Goal: Contribute content: Contribute content

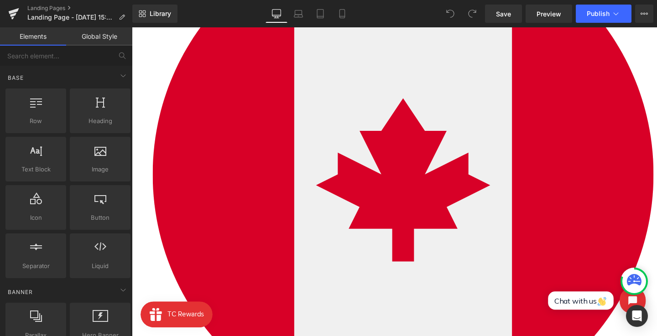
scroll to position [323, 0]
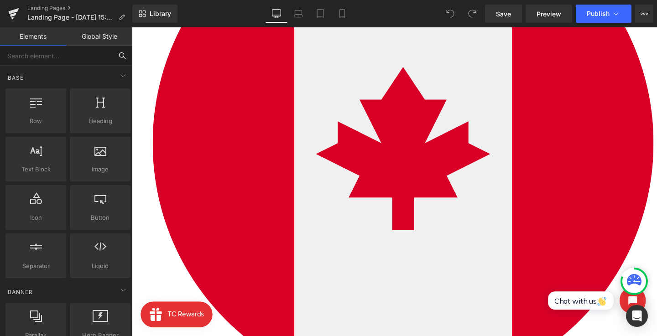
click at [102, 57] on input "text" at bounding box center [56, 56] width 112 height 20
type input "image"
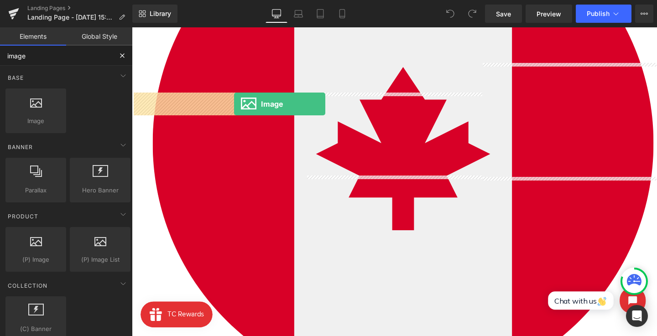
drag, startPoint x: 170, startPoint y: 132, endPoint x: 239, endPoint y: 108, distance: 72.9
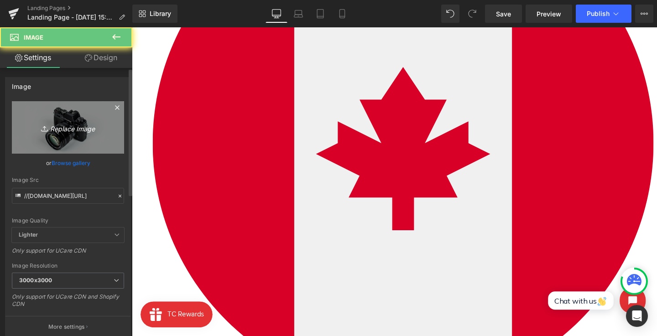
click at [113, 118] on link "Replace Image" at bounding box center [68, 127] width 112 height 52
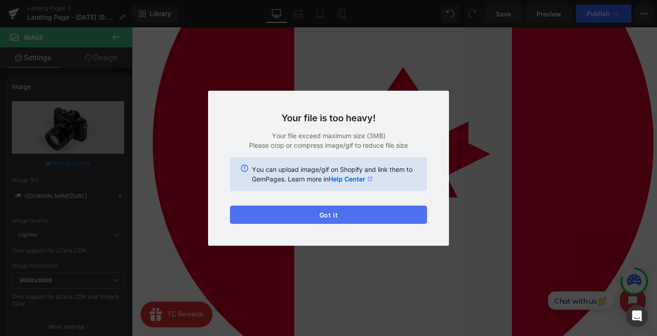
click at [298, 212] on button "Got it" at bounding box center [328, 215] width 197 height 18
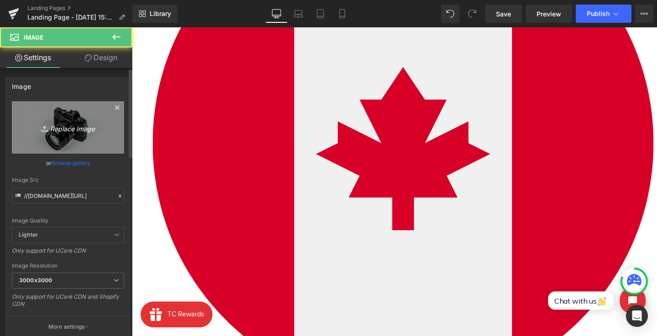
click at [89, 116] on link "Replace Image" at bounding box center [68, 127] width 112 height 52
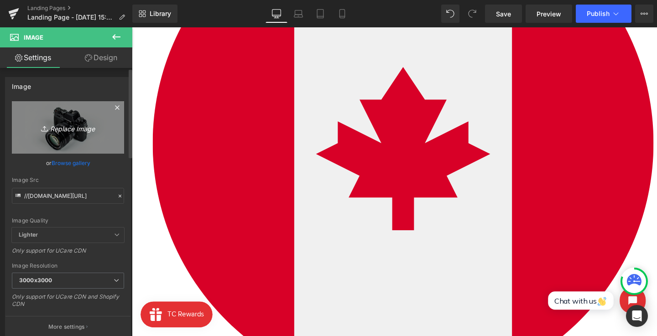
type input "C:\fakepath\IcePopBLUE_02 (1).png"
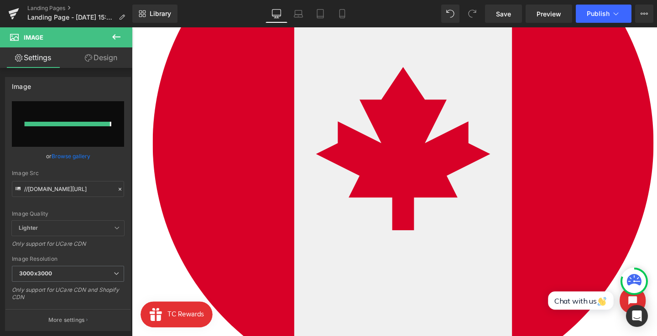
type input "https://ucarecdn.com/380b416d-e8d1-49fd-a2af-e616d6392bec/-/format/auto/-/previ…"
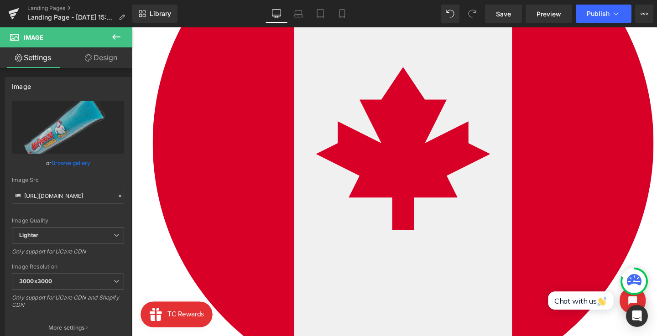
click at [95, 58] on link "Design" at bounding box center [101, 57] width 66 height 21
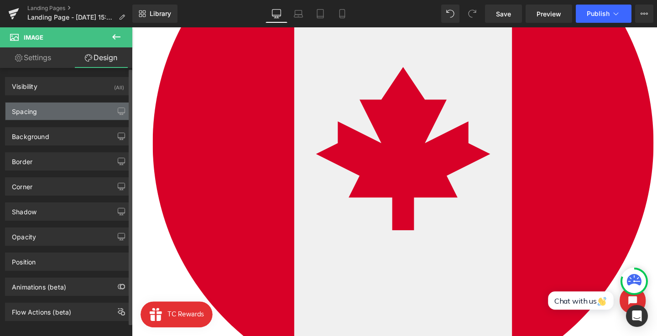
click at [76, 105] on div "Spacing" at bounding box center [67, 111] width 125 height 17
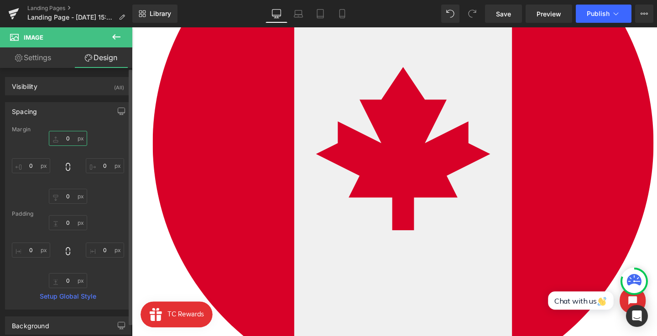
click at [65, 143] on input "0" at bounding box center [68, 138] width 38 height 15
type input "-43"
click at [132, 27] on span at bounding box center [132, 27] width 0 height 0
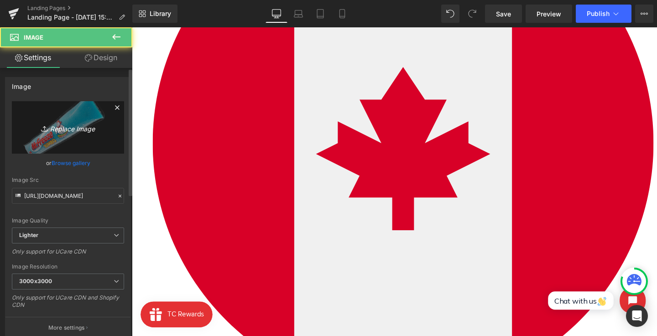
click at [70, 129] on icon "Replace Image" at bounding box center [67, 127] width 73 height 11
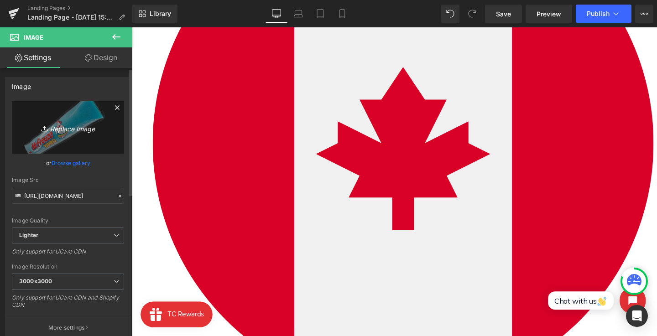
type input "C:\fakepath\IcePopBLUE_02 (2).png"
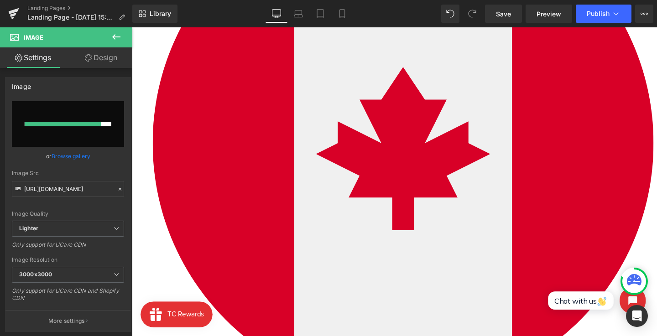
click at [100, 56] on link "Design" at bounding box center [101, 57] width 66 height 21
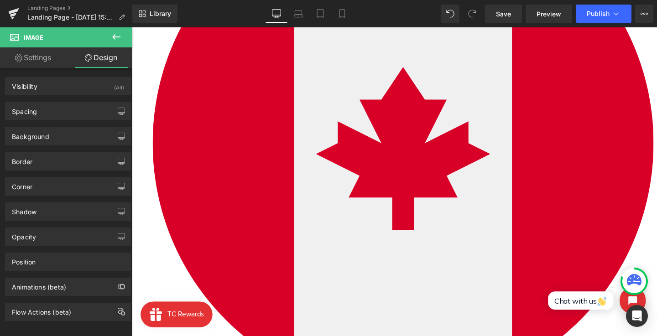
click at [49, 63] on link "Settings" at bounding box center [33, 57] width 66 height 21
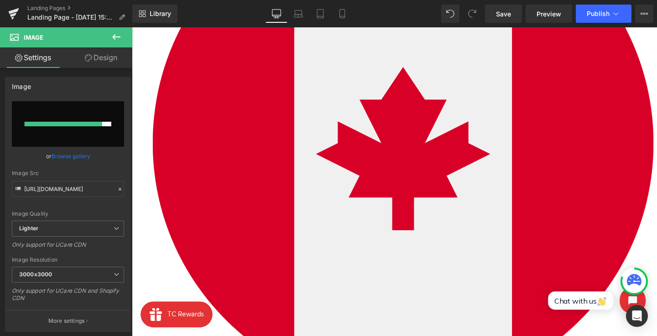
click at [81, 156] on link "Browse gallery" at bounding box center [71, 156] width 39 height 16
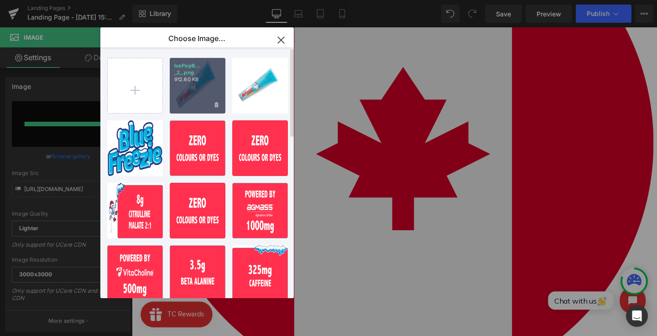
click at [203, 76] on p "912.60 KB" at bounding box center [197, 79] width 47 height 7
type input "https://ucarecdn.com/60b67234-0ea5-4681-b9d0-62373b0c7f75/-/format/auto/-/previ…"
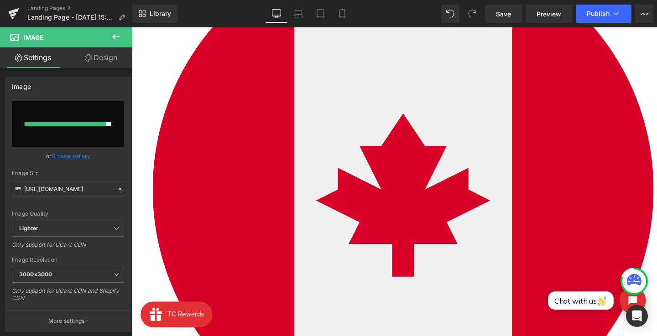
scroll to position [267, 0]
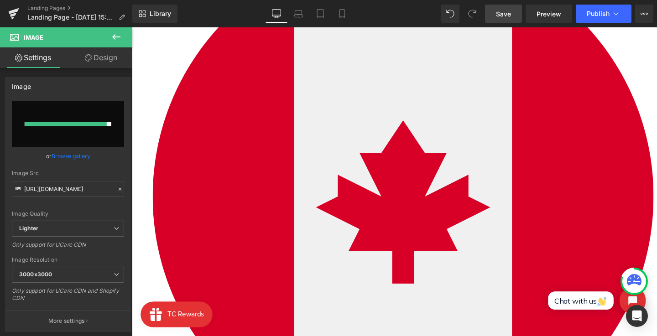
click at [509, 18] on span "Save" at bounding box center [503, 14] width 15 height 10
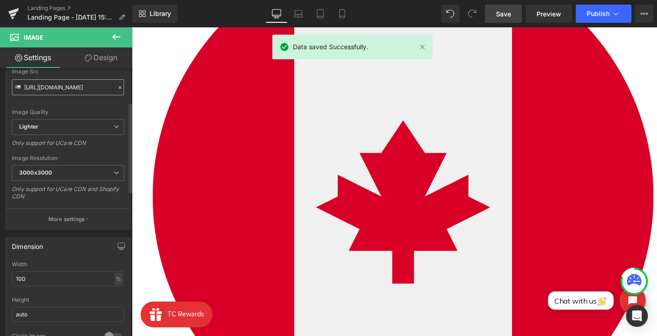
scroll to position [104, 0]
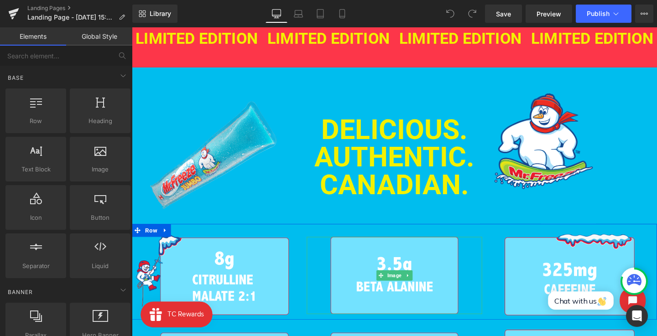
scroll to position [297, 0]
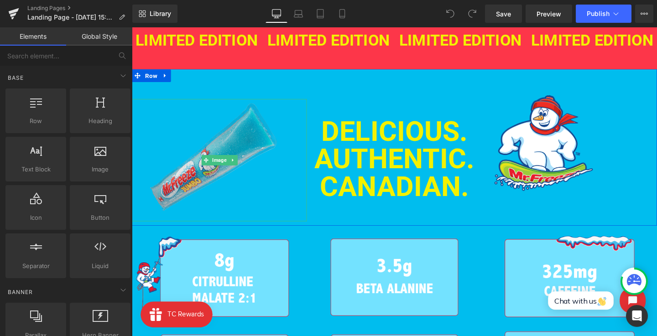
click at [198, 147] on img at bounding box center [224, 167] width 184 height 129
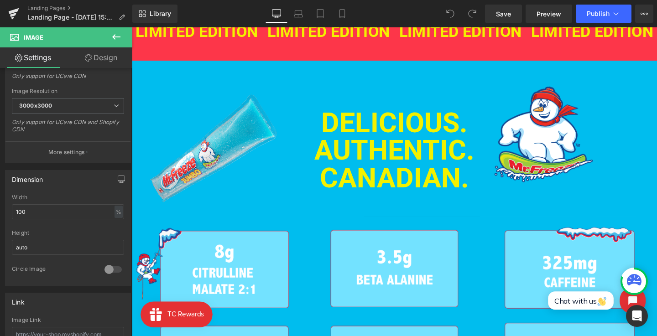
scroll to position [300, 0]
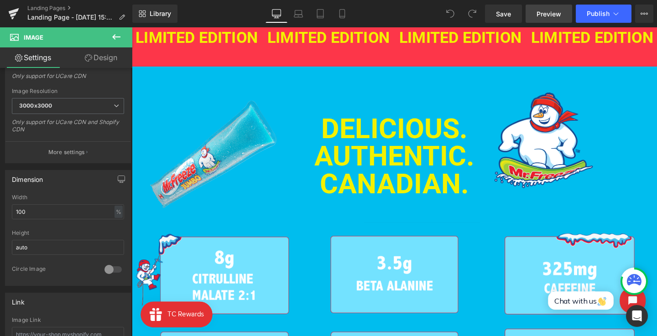
click at [534, 17] on link "Preview" at bounding box center [549, 14] width 47 height 18
click at [335, 19] on link "Mobile" at bounding box center [342, 14] width 22 height 18
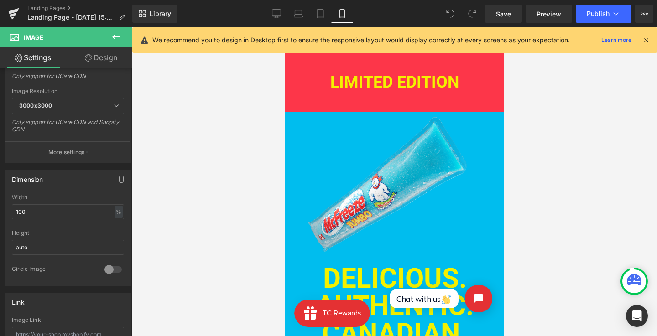
scroll to position [411, 0]
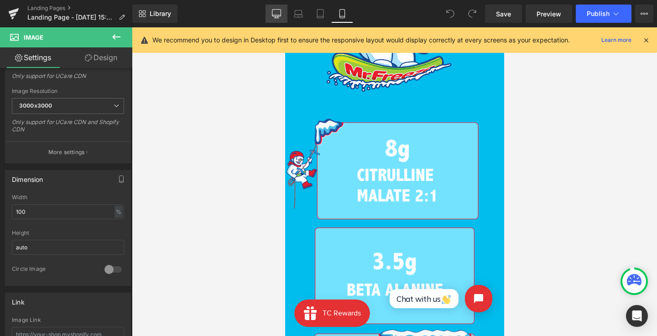
click at [277, 10] on icon at bounding box center [276, 13] width 9 height 9
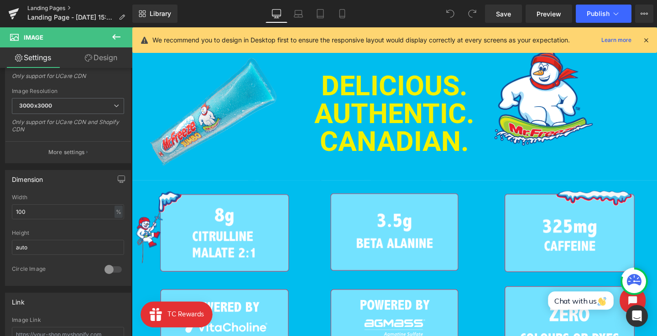
scroll to position [345, 0]
click at [58, 9] on link "Landing Pages" at bounding box center [79, 8] width 105 height 7
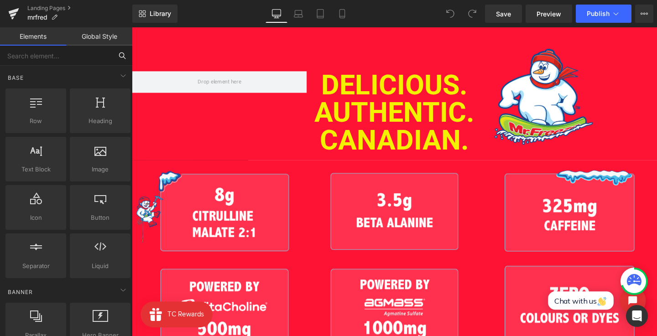
click at [71, 63] on input "text" at bounding box center [56, 56] width 112 height 20
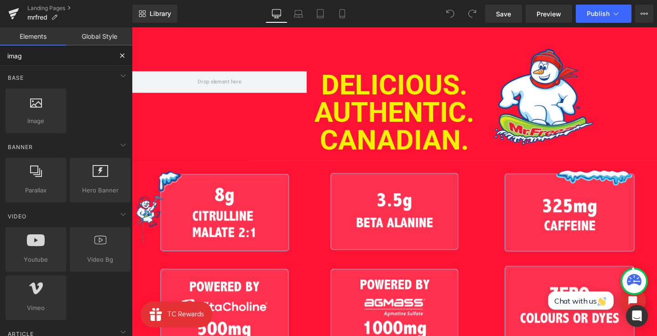
type input "image"
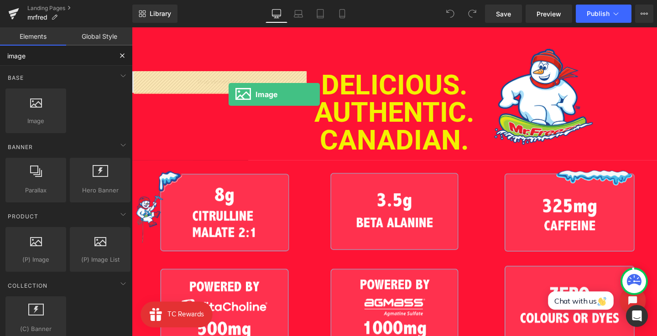
drag, startPoint x: 254, startPoint y: 124, endPoint x: 234, endPoint y: 94, distance: 35.7
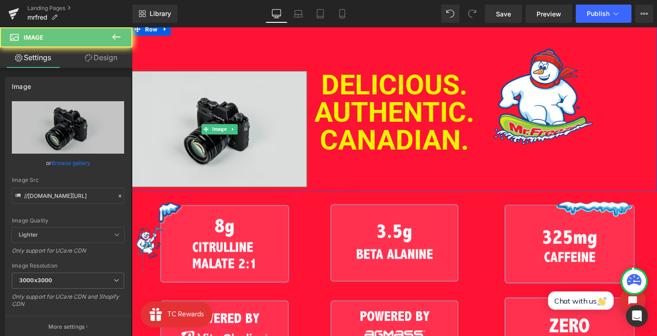
click at [209, 95] on img at bounding box center [224, 134] width 184 height 122
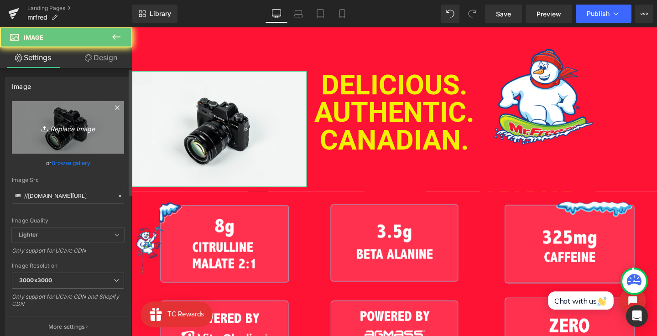
click at [102, 117] on link "Replace Image" at bounding box center [68, 127] width 112 height 52
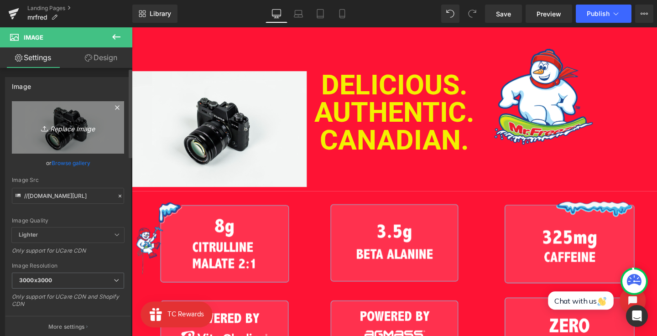
type input "C:\fakepath\IcePopRED_02 1.png"
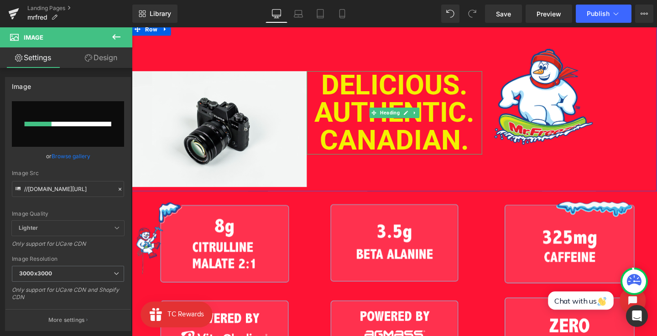
scroll to position [333, 0]
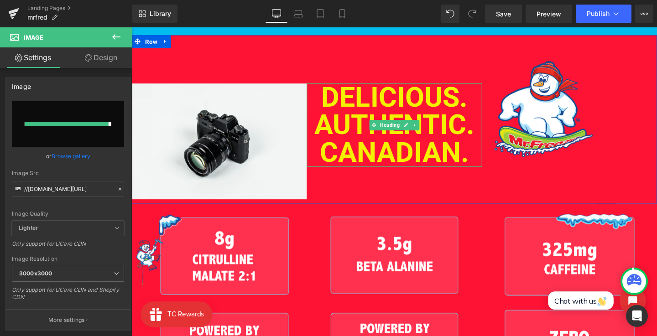
type input "https://ucarecdn.com/ae8e52ec-de2a-4f68-8eb0-9ff2aa0768ed/-/format/auto/-/previ…"
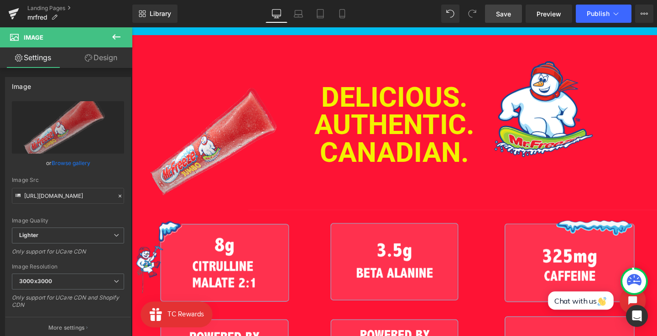
click at [508, 7] on link "Save" at bounding box center [503, 14] width 37 height 18
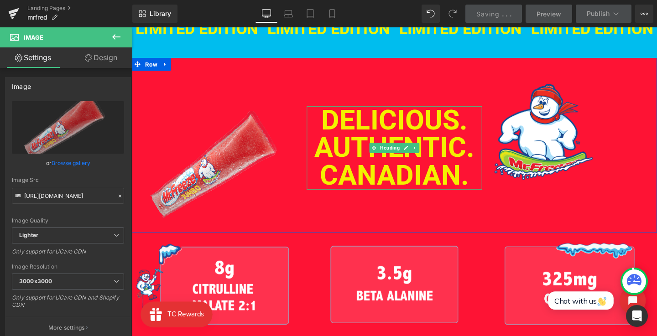
scroll to position [308, 0]
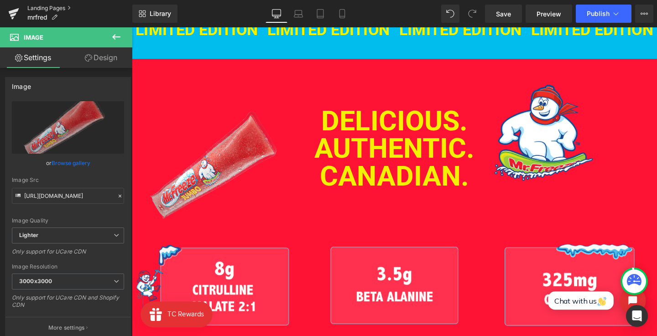
click at [46, 5] on link "Landing Pages" at bounding box center [79, 8] width 105 height 7
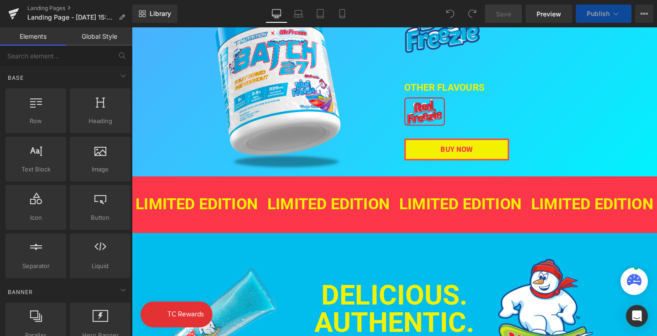
scroll to position [286, 0]
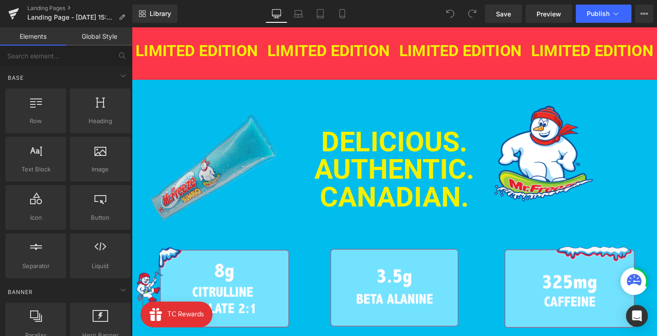
click at [223, 192] on img at bounding box center [224, 178] width 184 height 129
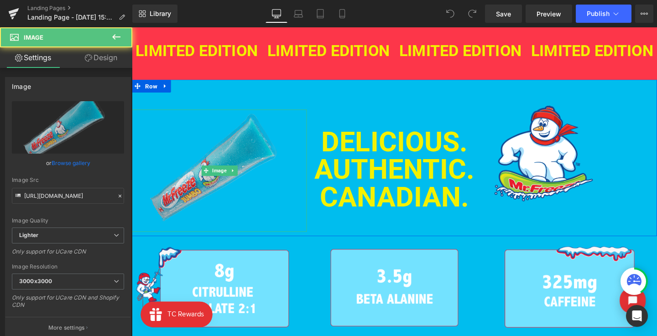
scroll to position [0, 0]
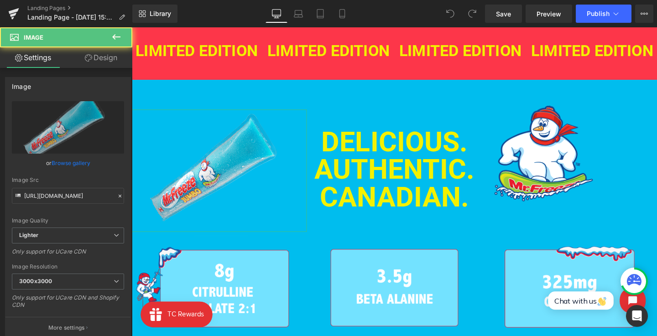
click at [104, 58] on link "Design" at bounding box center [101, 57] width 66 height 21
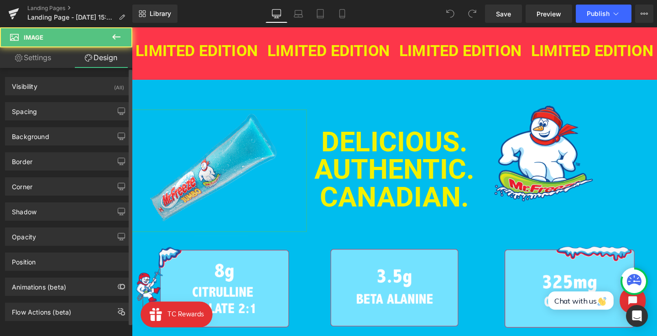
type input "-43"
type input "0"
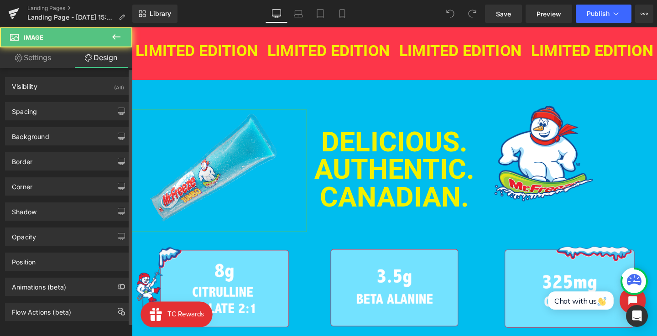
type input "0"
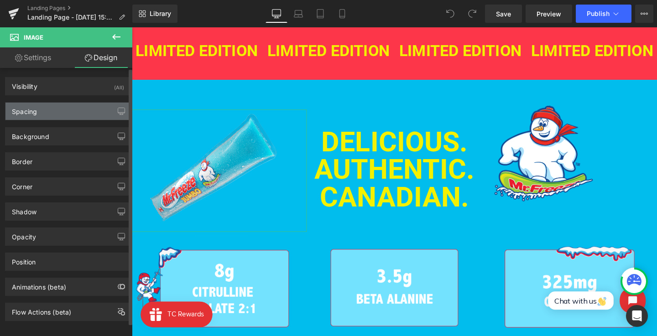
click at [61, 106] on div "Spacing" at bounding box center [67, 111] width 125 height 17
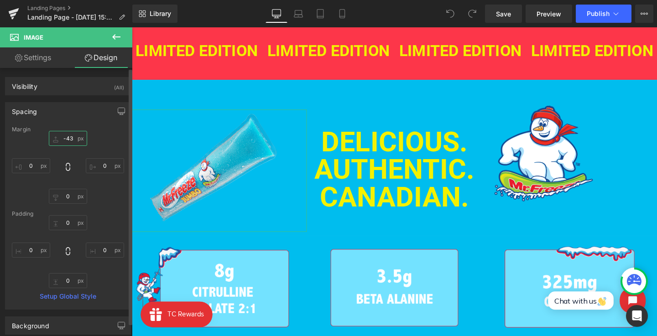
click at [73, 140] on input "-43" at bounding box center [68, 138] width 38 height 15
type input "-43"
click at [32, 10] on link "Landing Pages" at bounding box center [79, 8] width 105 height 7
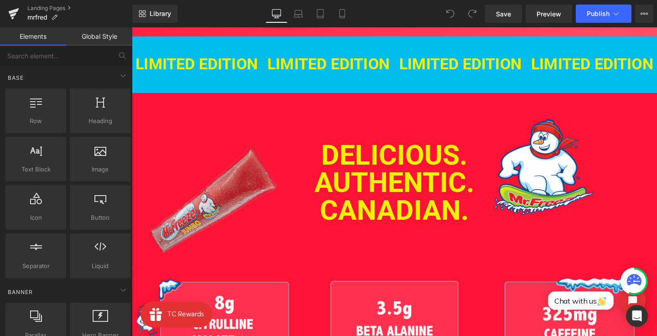
click at [229, 234] on img at bounding box center [224, 211] width 184 height 129
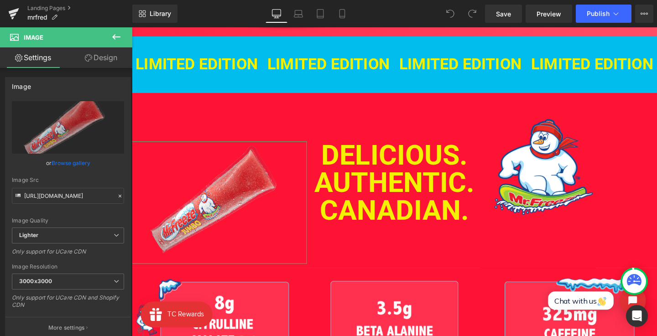
click at [98, 61] on link "Design" at bounding box center [101, 57] width 66 height 21
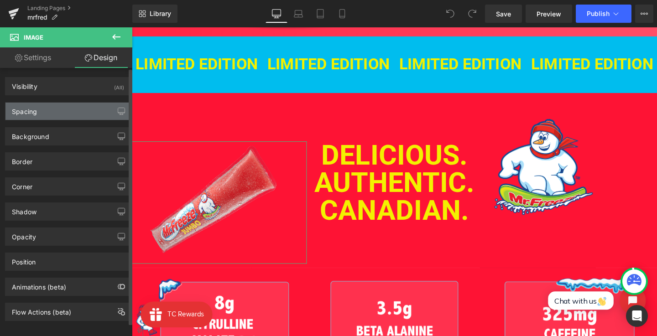
click at [50, 112] on div "Spacing" at bounding box center [67, 111] width 125 height 17
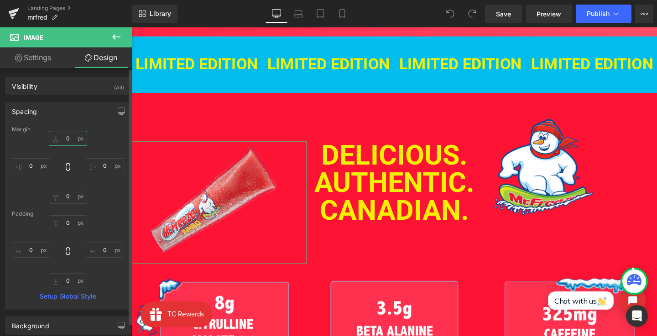
click at [65, 141] on input "0" at bounding box center [68, 138] width 38 height 15
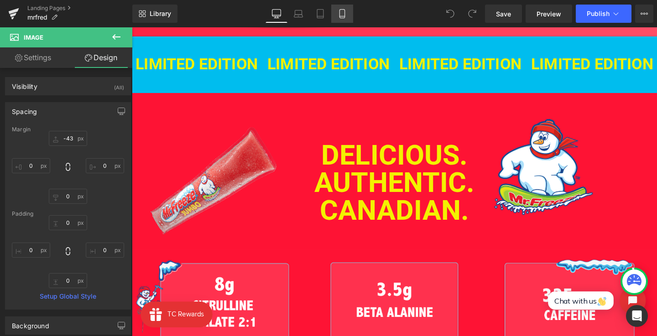
click at [343, 13] on icon at bounding box center [342, 13] width 9 height 9
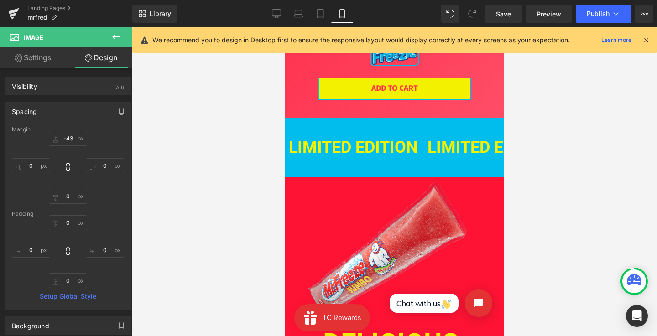
type input "-43"
type input "0"
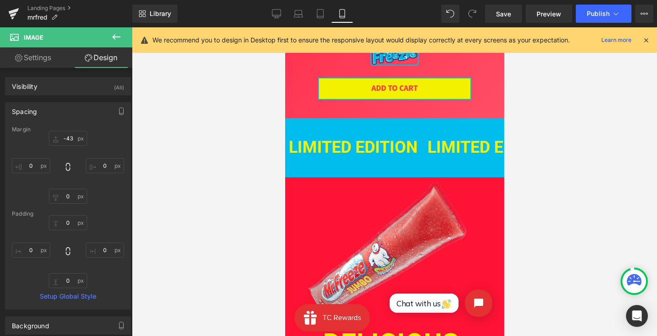
type input "0"
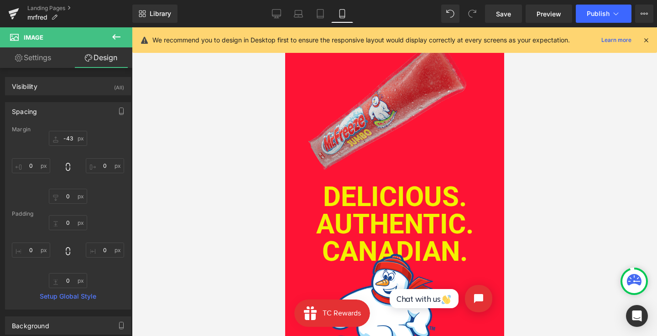
scroll to position [508, 0]
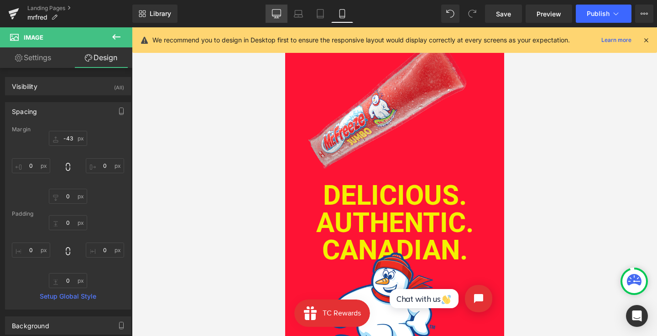
click at [272, 7] on link "Desktop" at bounding box center [277, 14] width 22 height 18
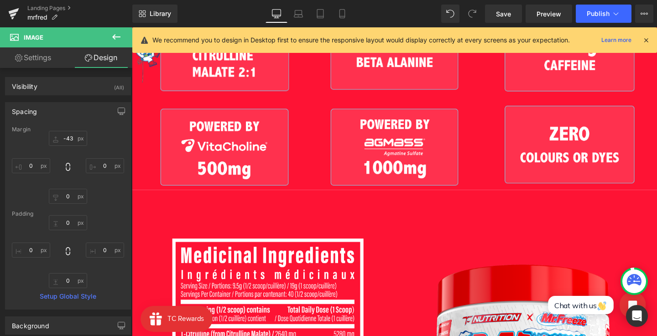
type input "-43"
type input "0"
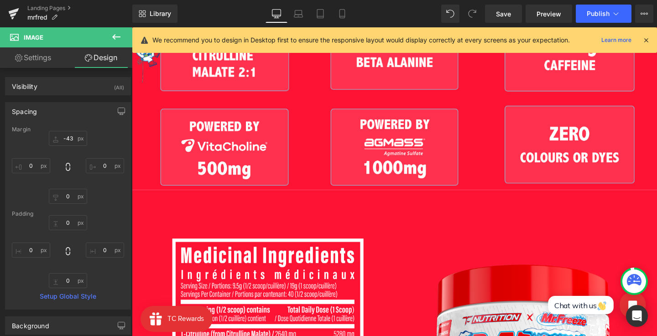
type input "0"
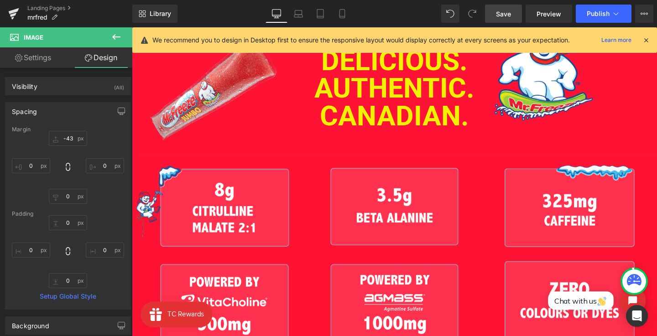
click at [498, 16] on span "Save" at bounding box center [503, 14] width 15 height 10
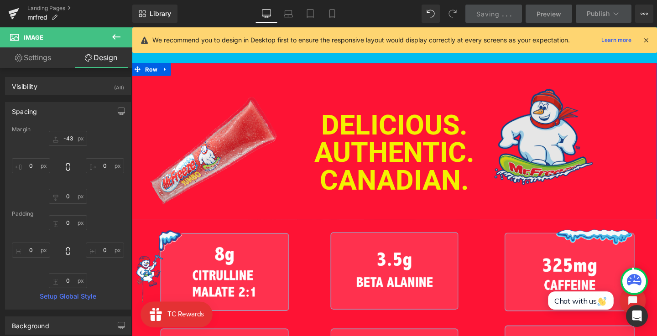
scroll to position [299, 0]
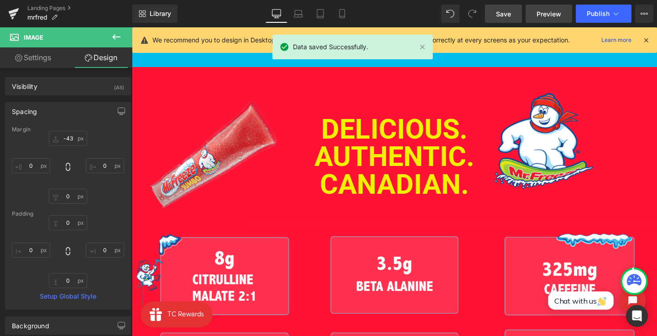
click at [554, 16] on span "Preview" at bounding box center [549, 14] width 25 height 10
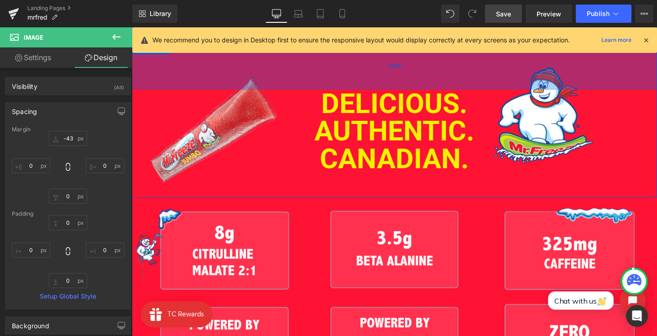
scroll to position [295, 0]
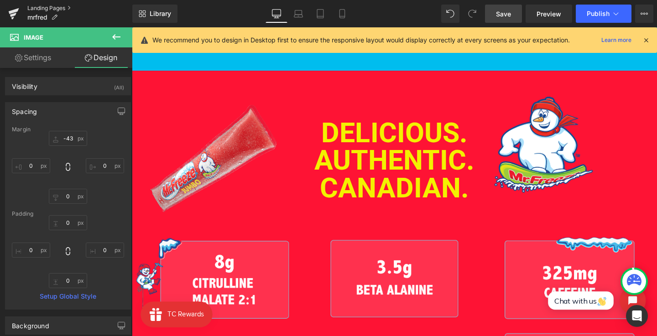
click at [61, 10] on link "Landing Pages" at bounding box center [79, 8] width 105 height 7
